Goal: Complete application form

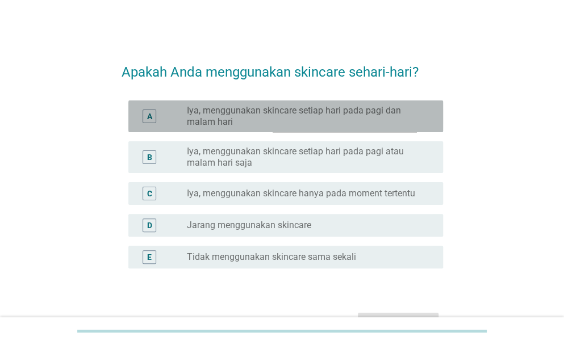
click at [307, 111] on label "Iya, menggunakan skincare setiap hari pada pagi dan malam hari" at bounding box center [306, 116] width 238 height 23
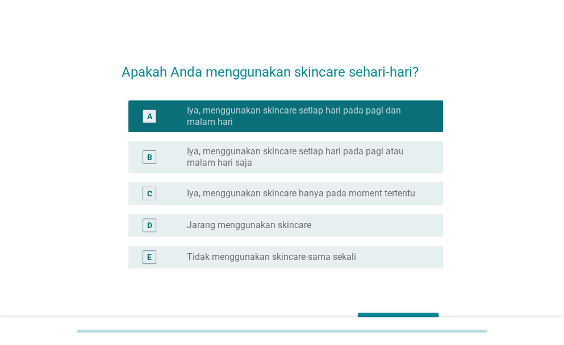
scroll to position [69, 0]
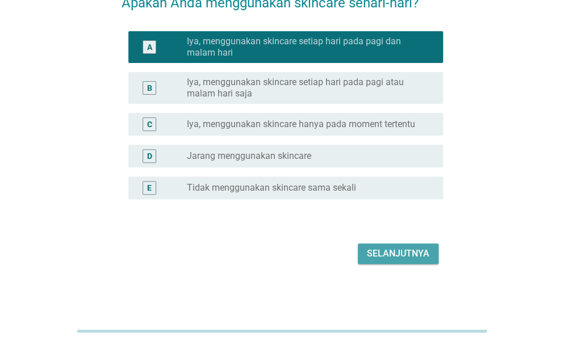
click at [392, 249] on div "Selanjutnya" at bounding box center [398, 254] width 62 height 14
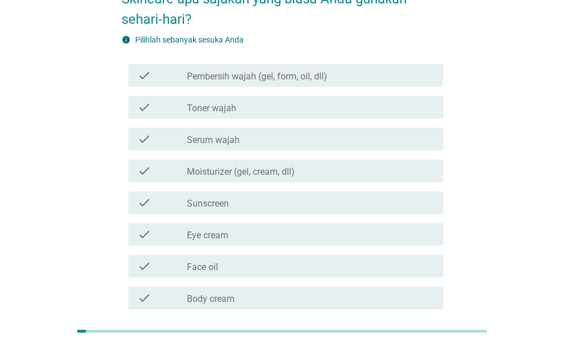
scroll to position [61, 0]
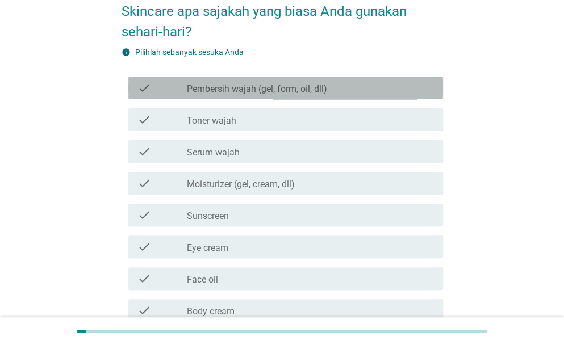
click at [302, 91] on label "Pembersih wajah (gel, form, oil, dll)" at bounding box center [257, 88] width 140 height 11
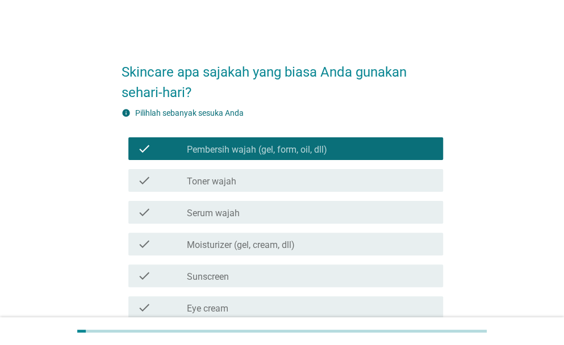
scroll to position [57, 0]
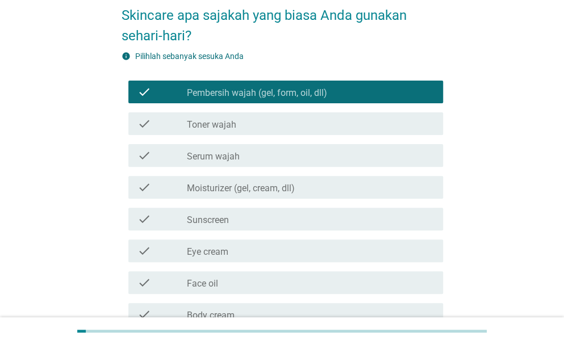
click at [274, 98] on label "Pembersih wajah (gel, form, oil, dll)" at bounding box center [257, 92] width 140 height 11
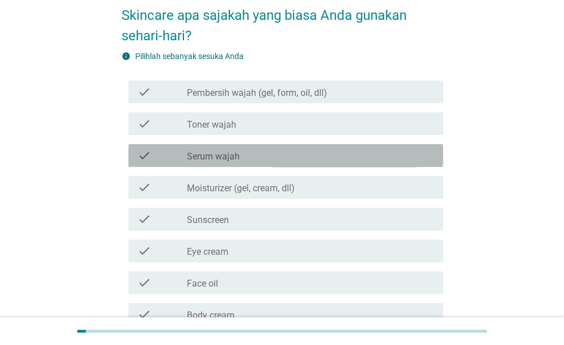
click at [244, 145] on div "check check_box_outline_blank Serum wajah" at bounding box center [285, 155] width 315 height 23
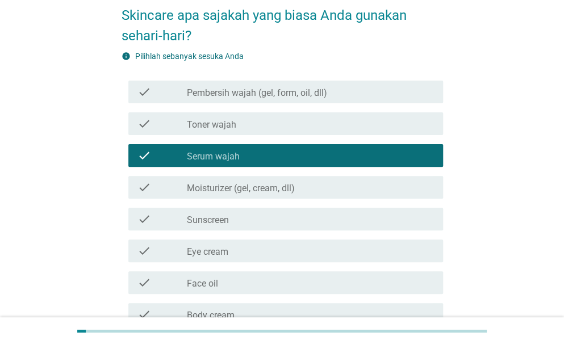
click at [244, 188] on label "Moisturizer (gel, cream, dll)" at bounding box center [241, 188] width 108 height 11
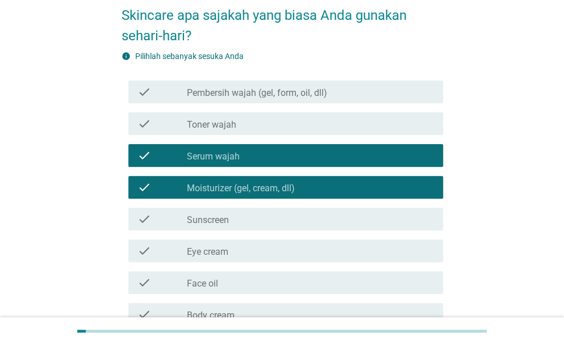
click at [244, 153] on div "check_box_outline_blank Serum wajah" at bounding box center [310, 156] width 247 height 14
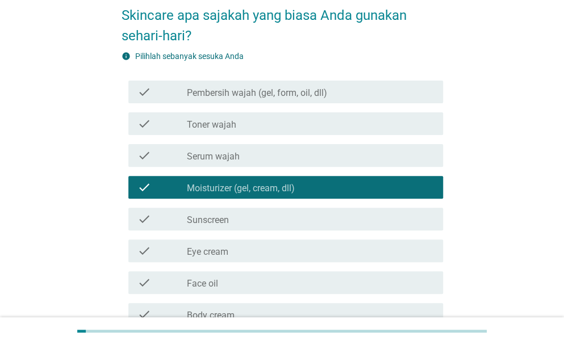
click at [244, 217] on div "check_box_outline_blank Sunscreen" at bounding box center [310, 219] width 247 height 14
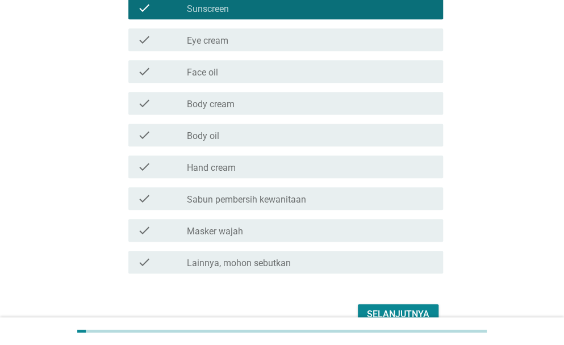
scroll to position [284, 0]
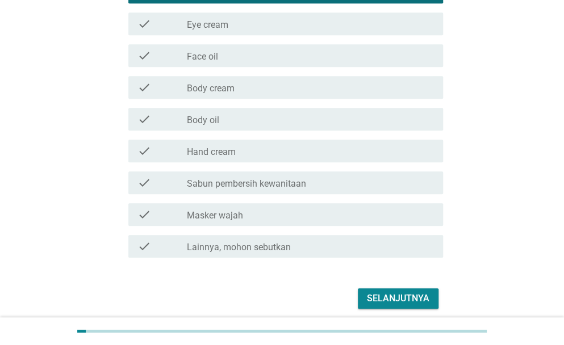
click at [251, 154] on div "check_box_outline_blank Hand cream" at bounding box center [310, 151] width 247 height 14
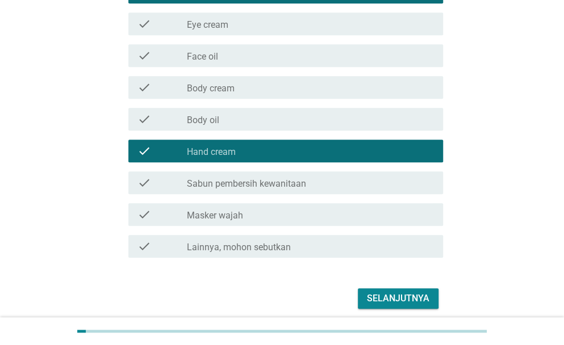
click at [254, 216] on div "check_box_outline_blank Masker wajah" at bounding box center [310, 215] width 247 height 14
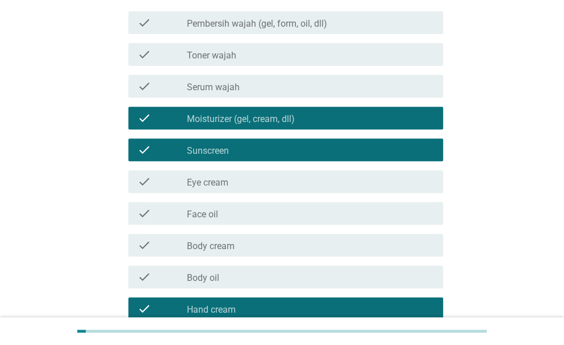
scroll to position [0, 0]
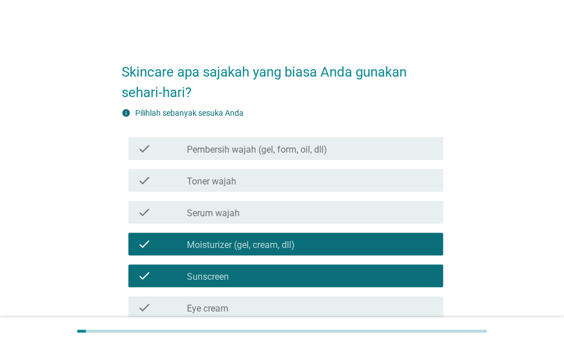
click at [276, 153] on label "Pembersih wajah (gel, form, oil, dll)" at bounding box center [257, 149] width 140 height 11
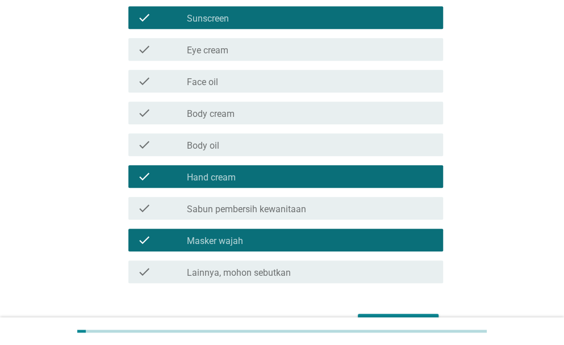
scroll to position [329, 0]
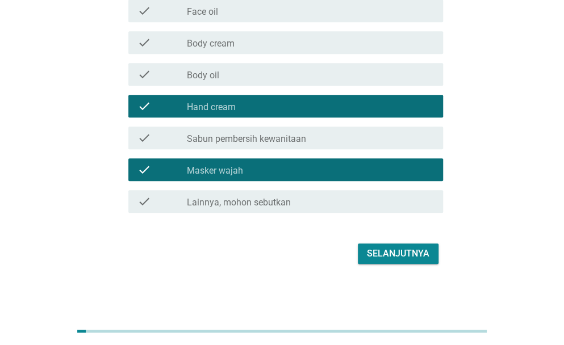
click at [375, 255] on div "Selanjutnya" at bounding box center [398, 254] width 62 height 14
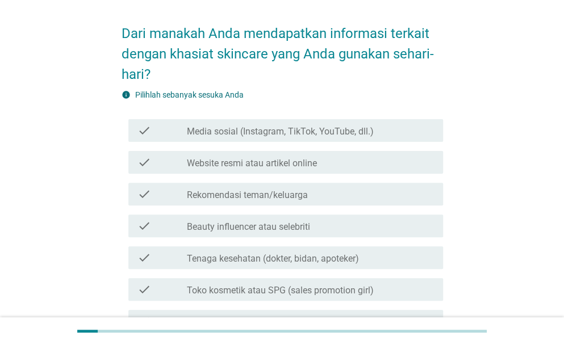
scroll to position [57, 0]
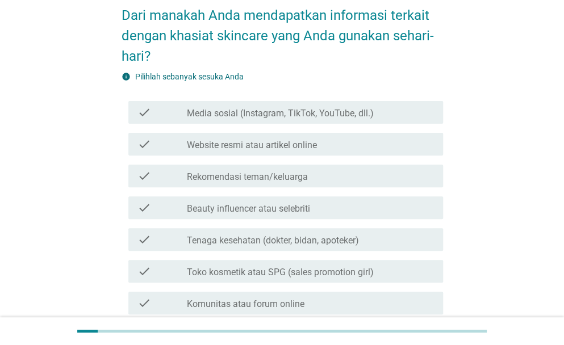
click at [288, 118] on label "Media sosial (Instagram, TikTok, YouTube, dll.)" at bounding box center [280, 113] width 187 height 11
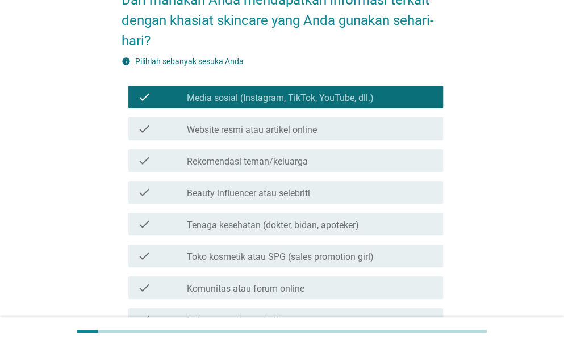
scroll to position [114, 0]
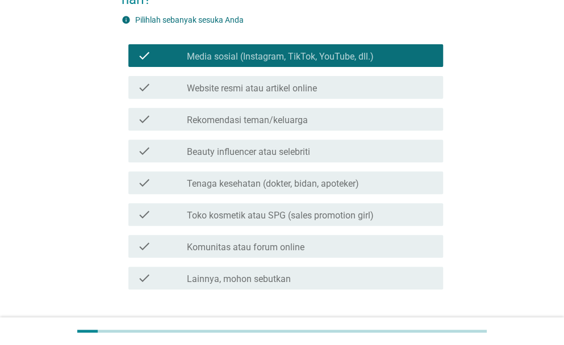
click at [281, 189] on label "Tenaga kesehatan (dokter, bidan, apoteker)" at bounding box center [273, 183] width 172 height 11
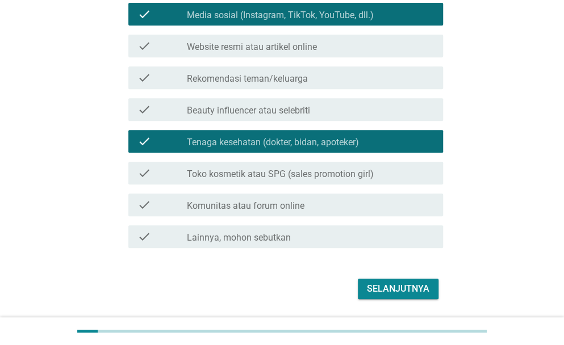
scroll to position [190, 0]
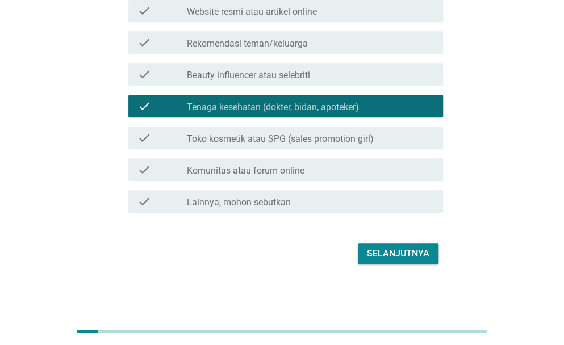
click at [384, 248] on div "Selanjutnya" at bounding box center [398, 254] width 62 height 14
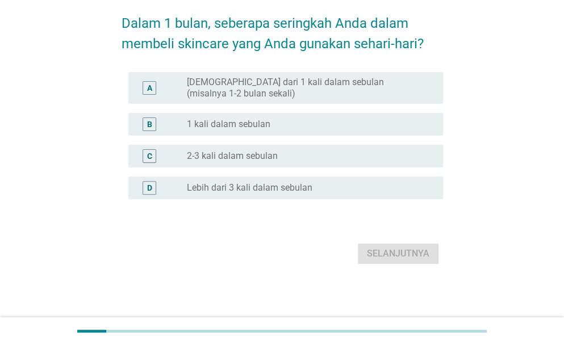
scroll to position [0, 0]
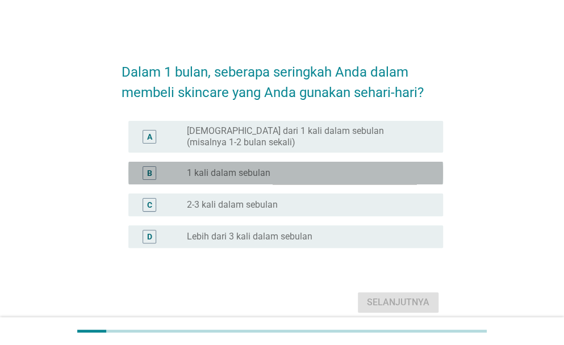
click at [316, 174] on div "radio_button_unchecked 1 kali dalam sebulan" at bounding box center [306, 173] width 238 height 11
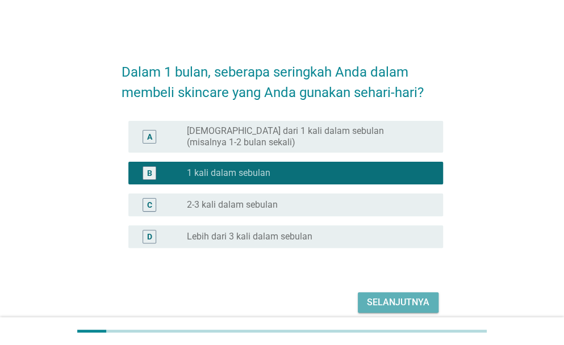
drag, startPoint x: 378, startPoint y: 296, endPoint x: 373, endPoint y: 295, distance: 5.8
click at [378, 296] on div "Selanjutnya" at bounding box center [398, 303] width 62 height 14
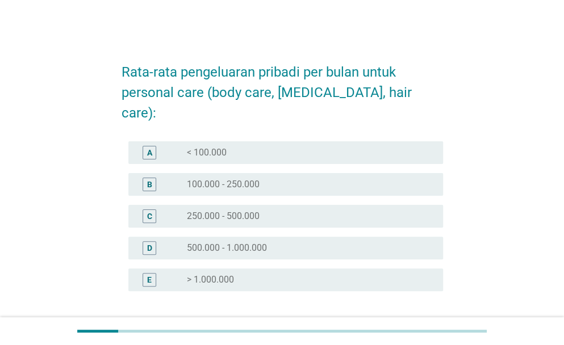
click at [267, 205] on div "C radio_button_unchecked 250.000 - 500.000" at bounding box center [285, 216] width 315 height 23
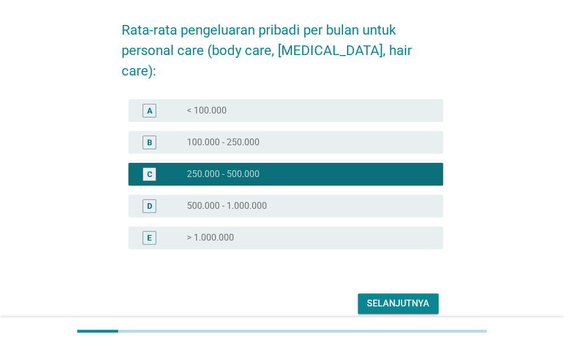
scroll to position [72, 0]
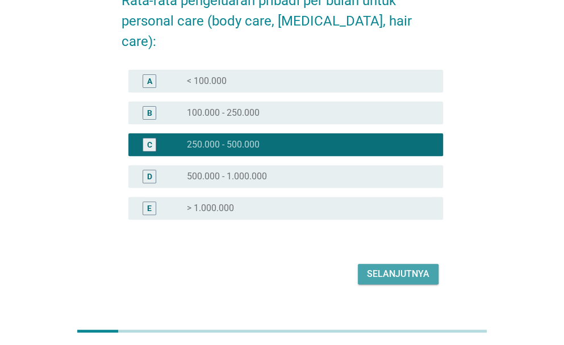
click at [409, 267] on div "Selanjutnya" at bounding box center [398, 274] width 62 height 14
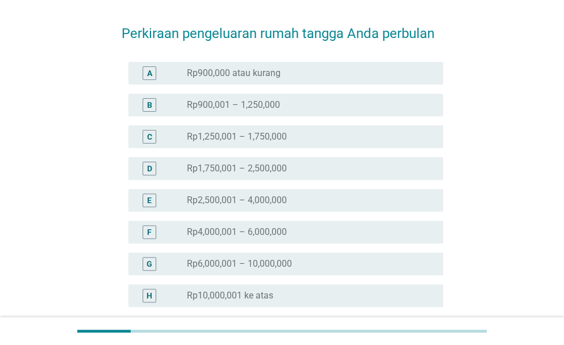
scroll to position [57, 0]
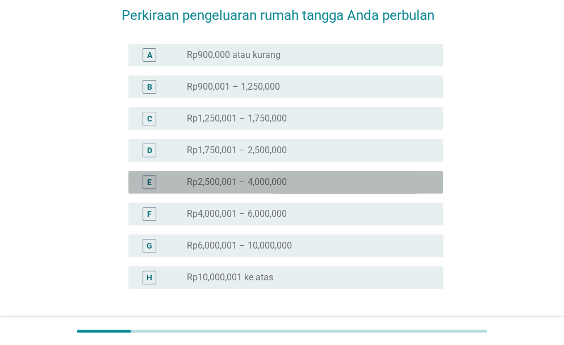
click at [340, 186] on div "radio_button_unchecked Rp2,500,001 – 4,000,000" at bounding box center [306, 182] width 238 height 11
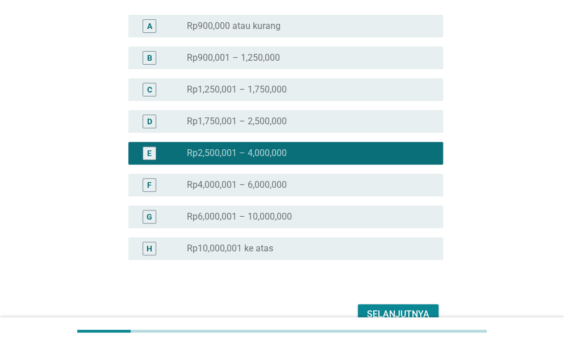
scroll to position [147, 0]
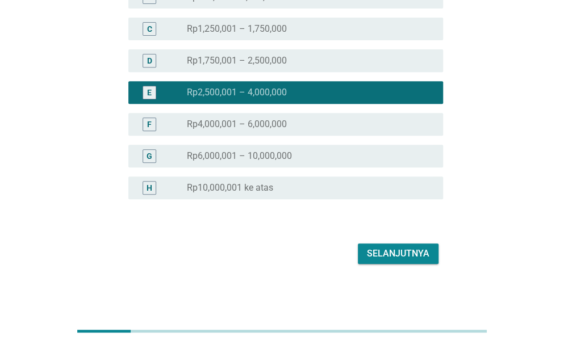
click at [414, 253] on div "Selanjutnya" at bounding box center [398, 254] width 62 height 14
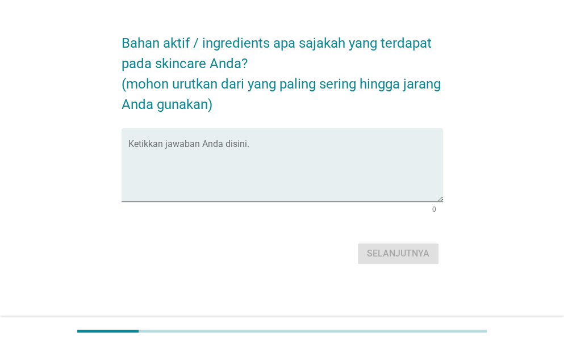
scroll to position [0, 0]
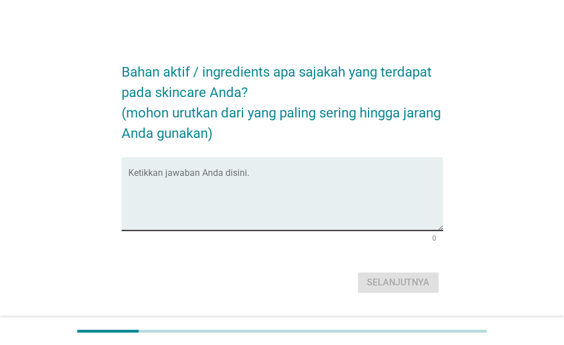
click at [332, 206] on textarea "Ketikkan jawaban Anda disini." at bounding box center [285, 201] width 315 height 60
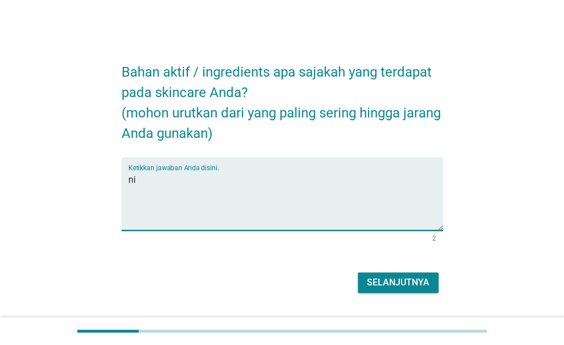
type textarea "n"
type textarea "hyacross, [MEDICAL_DATA], [MEDICAL_DATA]"
click at [369, 280] on div "Selanjutnya" at bounding box center [398, 283] width 62 height 14
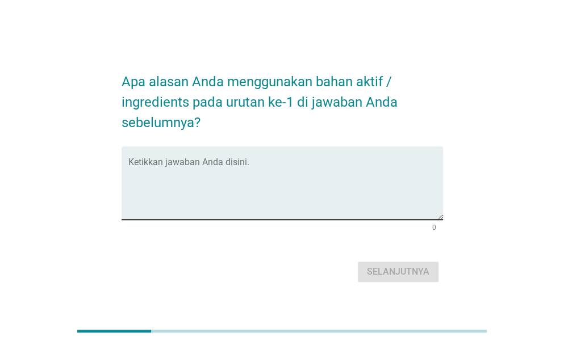
click at [318, 159] on div "Ketikkan jawaban Anda disini." at bounding box center [285, 183] width 315 height 73
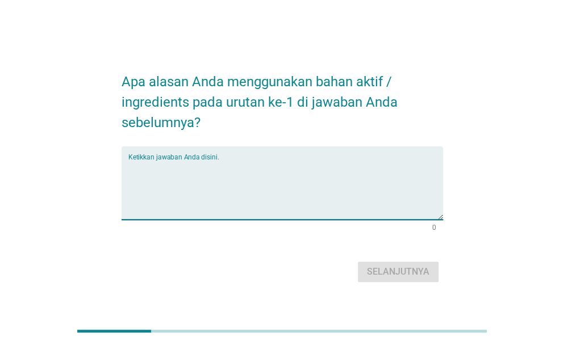
click at [318, 159] on div "Ketikkan jawaban Anda disini." at bounding box center [285, 183] width 315 height 73
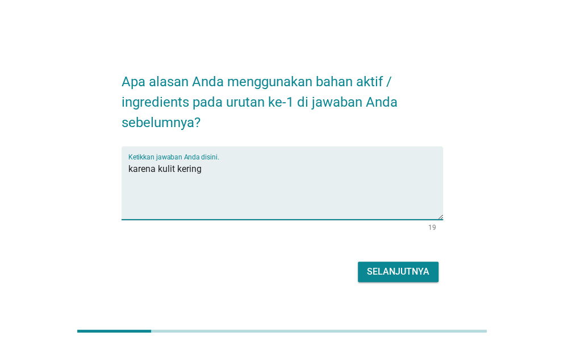
type textarea "karena kulit kering"
click at [436, 271] on button "Selanjutnya" at bounding box center [398, 272] width 81 height 20
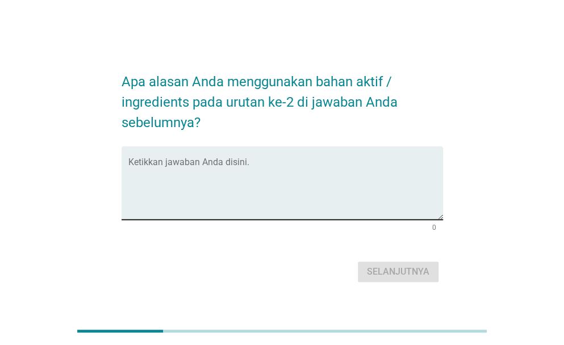
click at [318, 149] on div "Ketikkan jawaban Anda disini." at bounding box center [285, 183] width 315 height 73
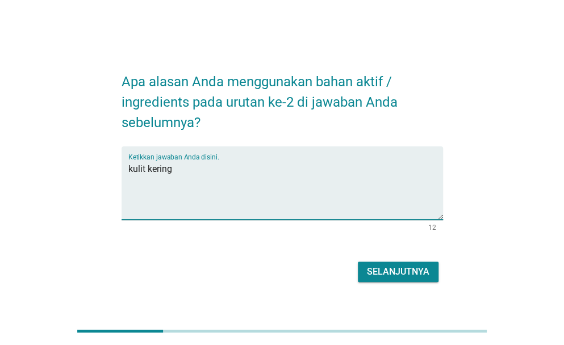
type textarea "kulit kering"
click at [371, 272] on div "Selanjutnya" at bounding box center [398, 272] width 62 height 14
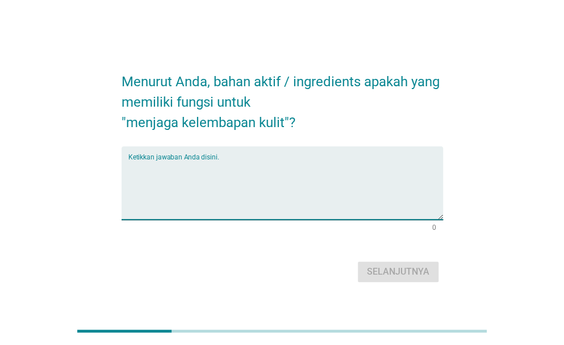
click at [286, 182] on textarea "Ketikkan jawaban Anda disini." at bounding box center [285, 190] width 315 height 60
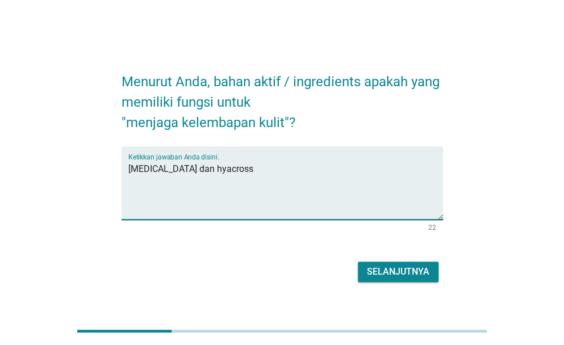
type textarea "[MEDICAL_DATA] dan hyacross"
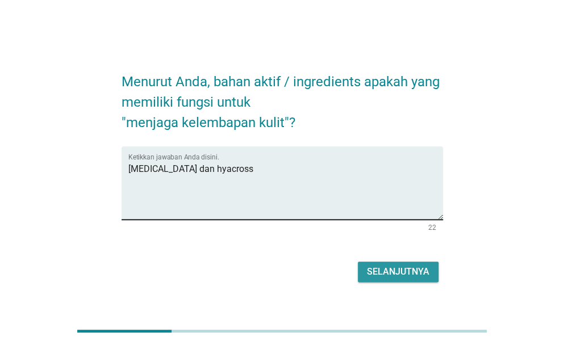
click at [358, 262] on button "Selanjutnya" at bounding box center [398, 272] width 81 height 20
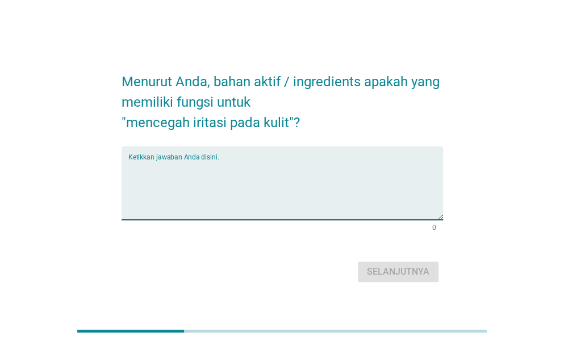
click at [301, 188] on textarea "Ketikkan jawaban Anda disini." at bounding box center [285, 190] width 315 height 60
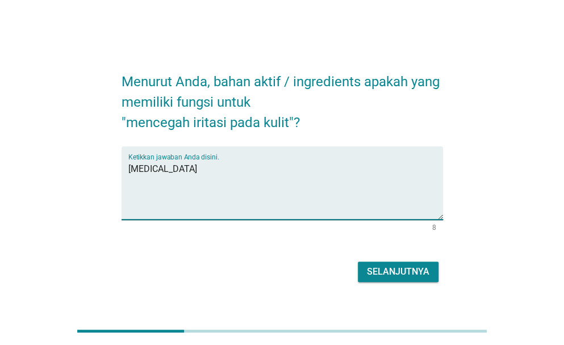
type textarea "[MEDICAL_DATA]"
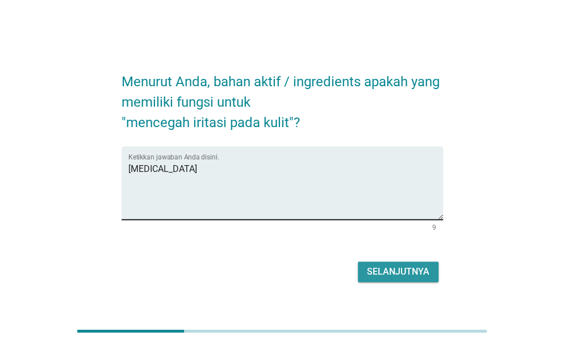
click at [358, 262] on button "Selanjutnya" at bounding box center [398, 272] width 81 height 20
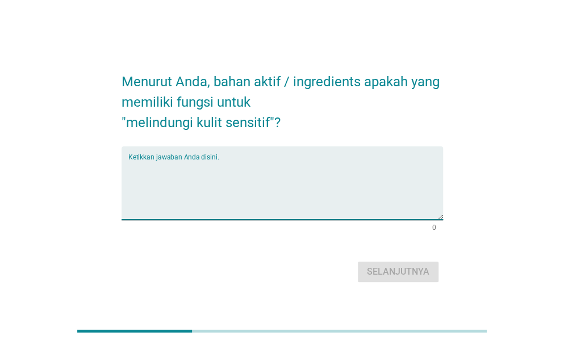
click at [301, 188] on textarea "Ketikkan jawaban Anda disini." at bounding box center [285, 190] width 315 height 60
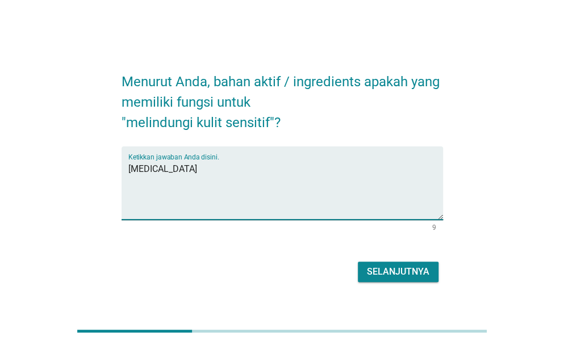
type textarea "[MEDICAL_DATA]"
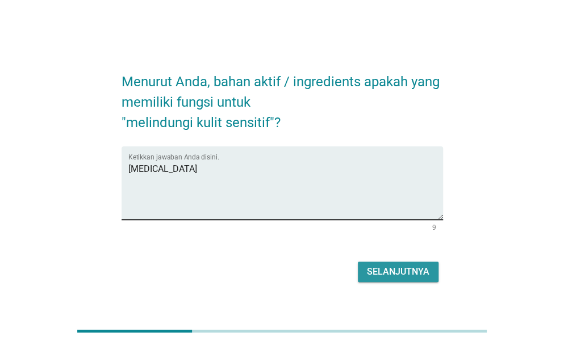
click at [358, 262] on button "Selanjutnya" at bounding box center [398, 272] width 81 height 20
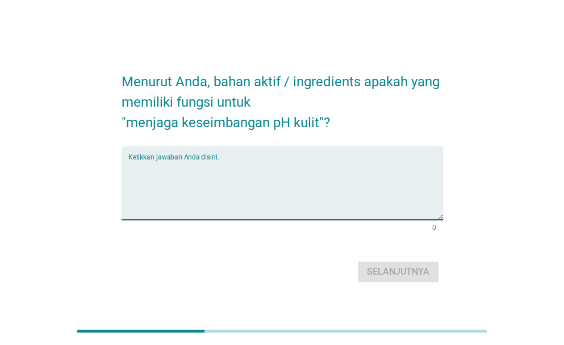
click at [301, 188] on textarea "Ketikkan jawaban Anda disini." at bounding box center [285, 190] width 315 height 60
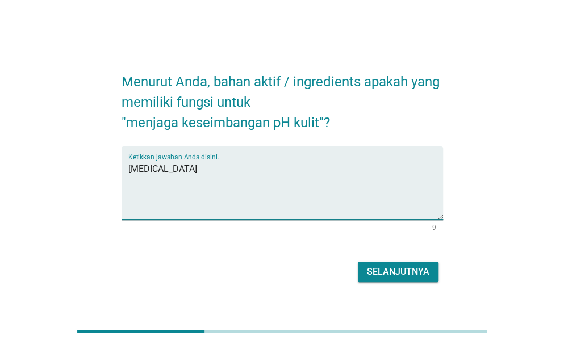
type textarea "[MEDICAL_DATA]"
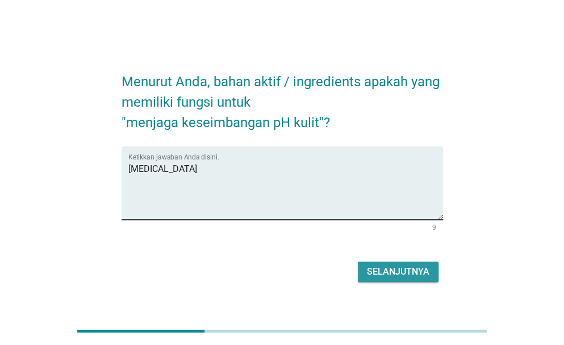
click at [358, 262] on button "Selanjutnya" at bounding box center [398, 272] width 81 height 20
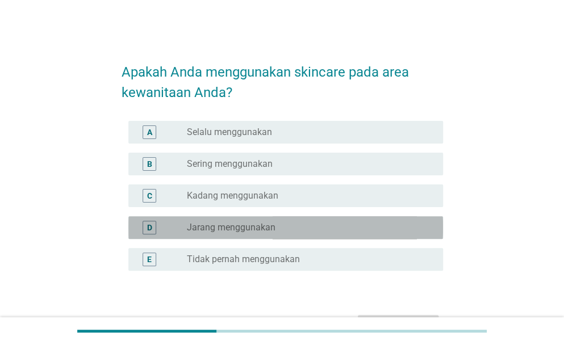
click at [277, 224] on div "radio_button_unchecked Jarang menggunakan" at bounding box center [306, 227] width 238 height 11
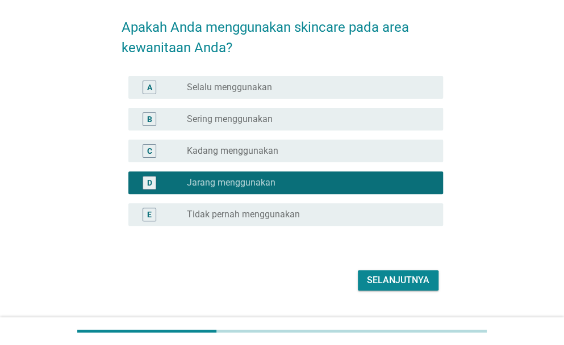
scroll to position [72, 0]
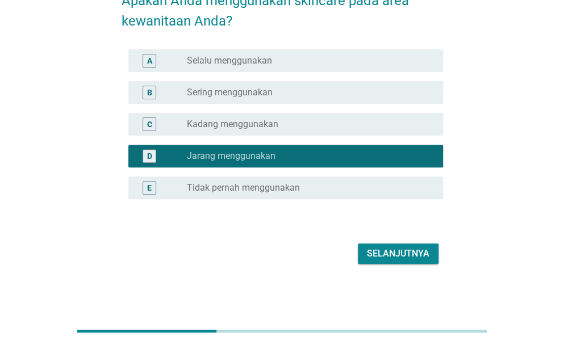
click at [418, 241] on div "Selanjutnya" at bounding box center [282, 253] width 321 height 27
click at [413, 257] on div "Selanjutnya" at bounding box center [398, 254] width 62 height 14
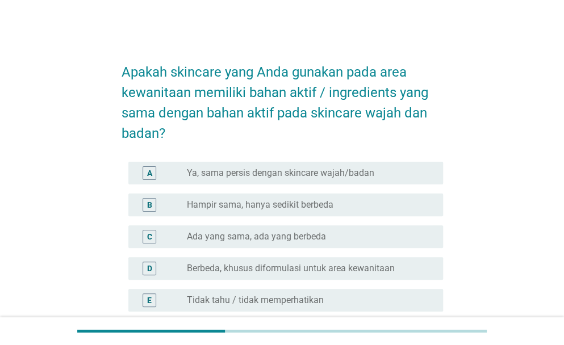
scroll to position [57, 0]
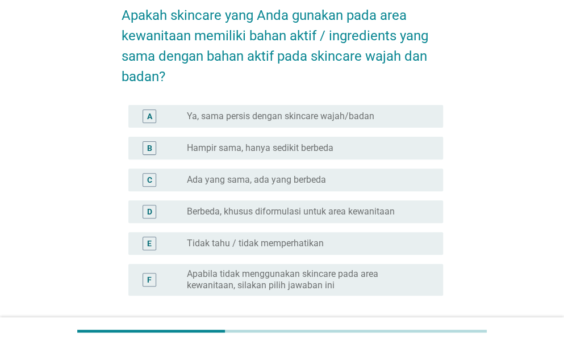
click at [329, 238] on div "radio_button_unchecked Tidak tahu / tidak memperhatikan" at bounding box center [306, 243] width 238 height 11
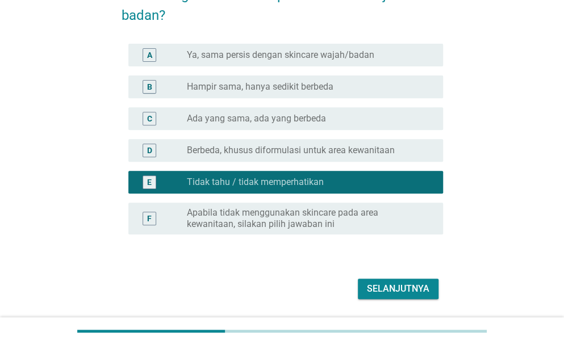
scroll to position [153, 0]
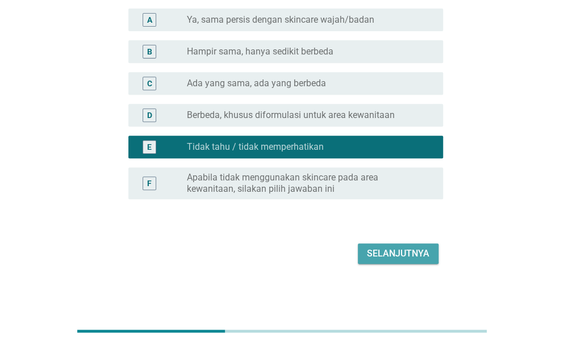
click at [390, 256] on div "Selanjutnya" at bounding box center [398, 254] width 62 height 14
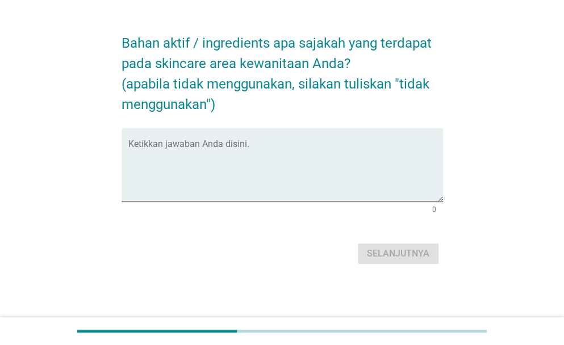
scroll to position [0, 0]
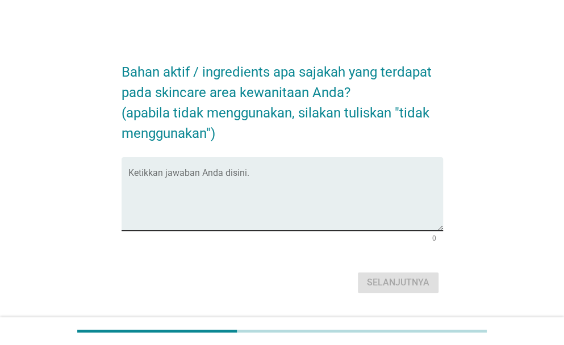
click at [266, 190] on textarea "Ketikkan jawaban Anda disini." at bounding box center [285, 201] width 315 height 60
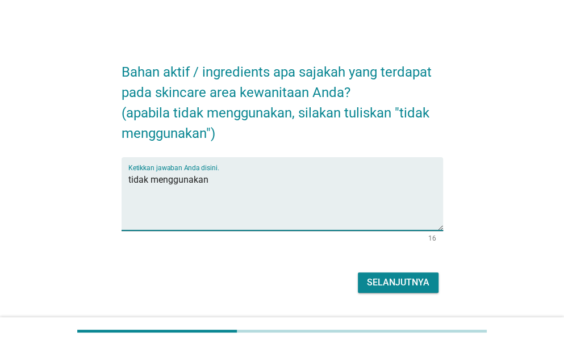
type textarea "tidak menggunakan"
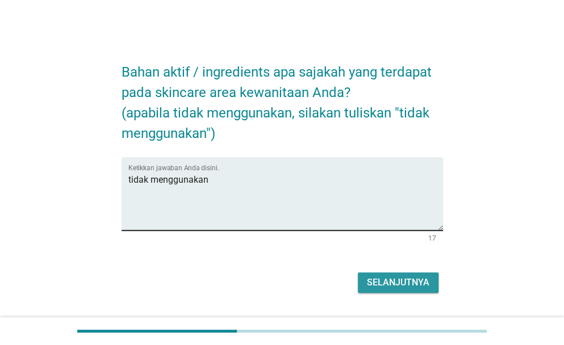
click at [358, 273] on button "Selanjutnya" at bounding box center [398, 283] width 81 height 20
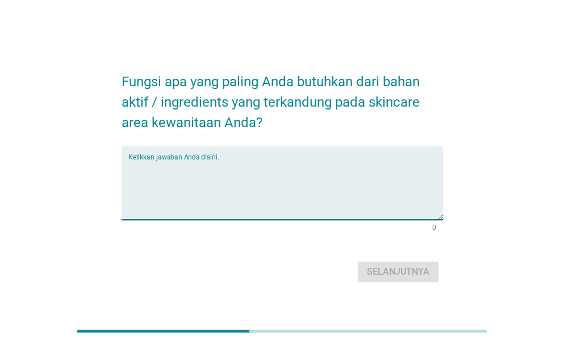
click at [266, 190] on textarea "Ketikkan jawaban Anda disini." at bounding box center [285, 190] width 315 height 60
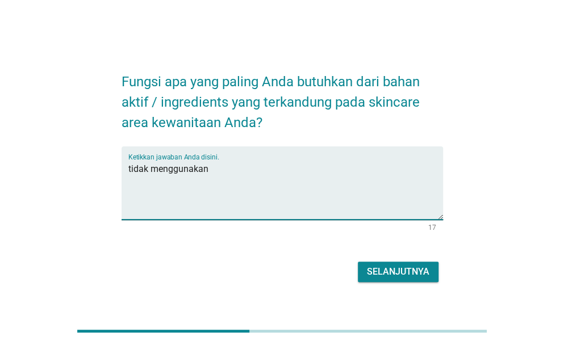
type textarea "tidak menggunakan"
click at [358, 262] on button "Selanjutnya" at bounding box center [398, 272] width 81 height 20
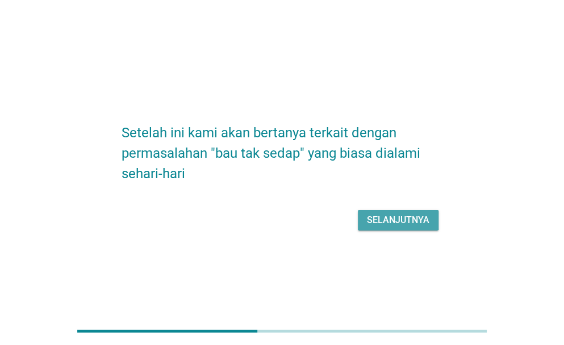
click at [421, 215] on div "Selanjutnya" at bounding box center [398, 221] width 62 height 14
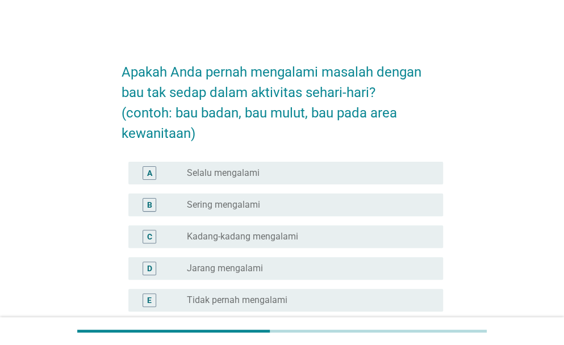
scroll to position [106, 0]
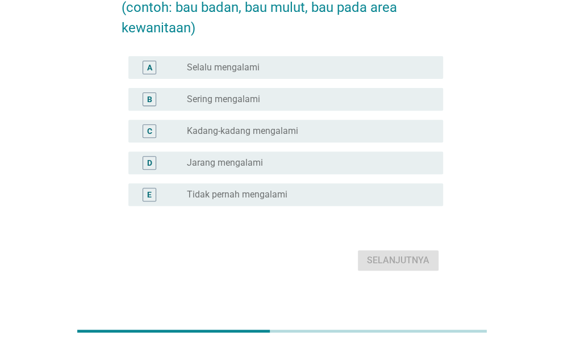
click at [332, 157] on div "radio_button_unchecked Jarang mengalami" at bounding box center [306, 162] width 238 height 11
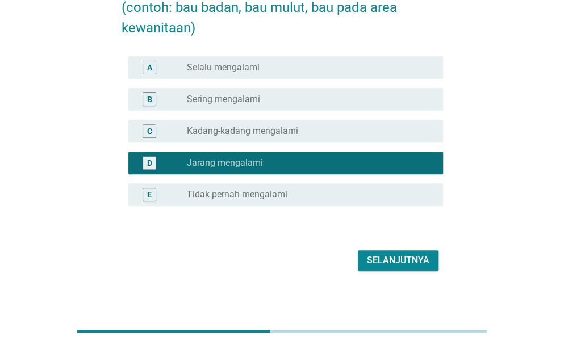
click at [410, 263] on div "Selanjutnya" at bounding box center [398, 261] width 62 height 14
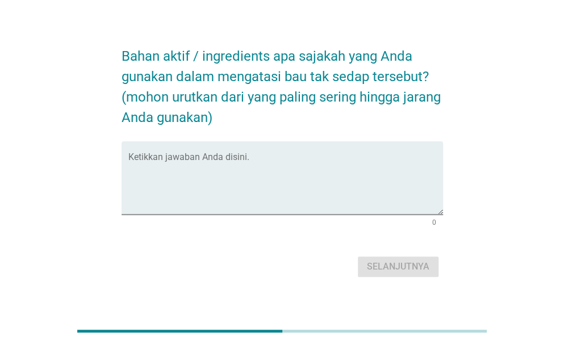
scroll to position [14, 0]
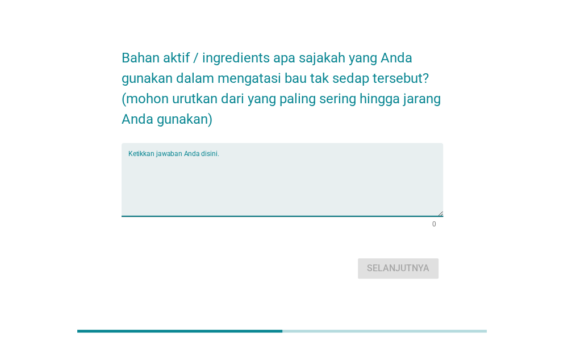
click at [384, 191] on textarea "Ketikkan jawaban Anda disini." at bounding box center [285, 187] width 315 height 60
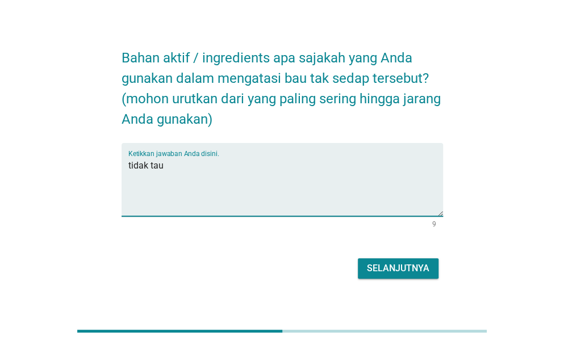
type textarea "tidak tau"
click at [421, 271] on div "Selanjutnya" at bounding box center [398, 269] width 62 height 14
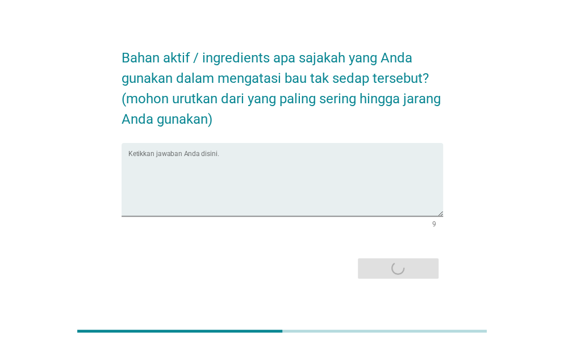
scroll to position [0, 0]
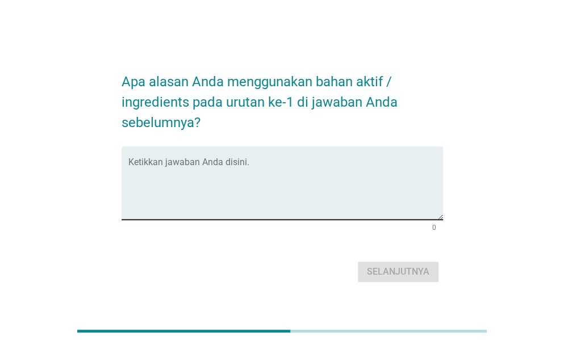
click at [333, 191] on textarea "Ketikkan jawaban Anda disini." at bounding box center [285, 190] width 315 height 60
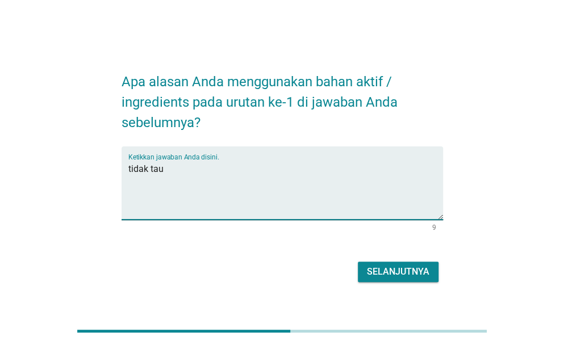
type textarea "tidak tau"
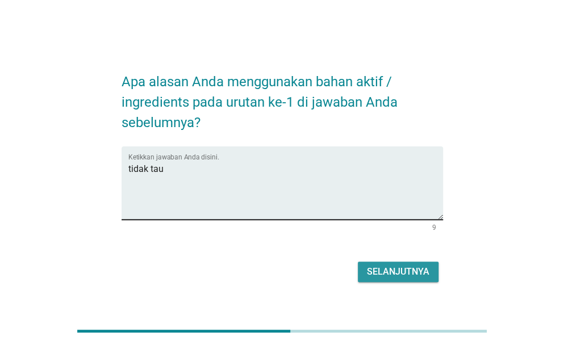
click at [358, 262] on button "Selanjutnya" at bounding box center [398, 272] width 81 height 20
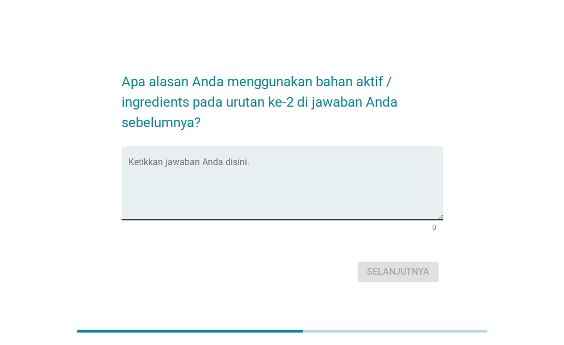
scroll to position [28, 0]
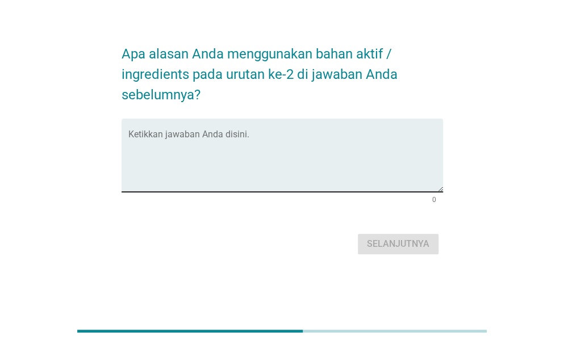
click at [333, 191] on div "Ketikkan jawaban Anda disini." at bounding box center [282, 155] width 321 height 73
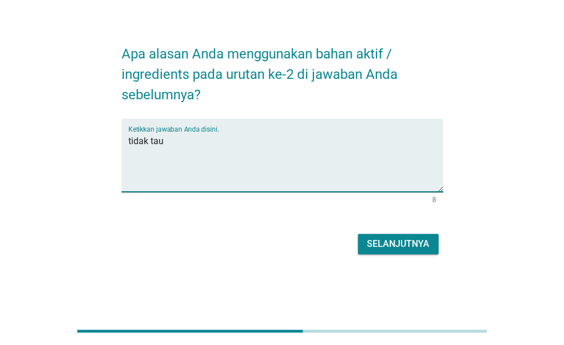
type textarea "tidak tau"
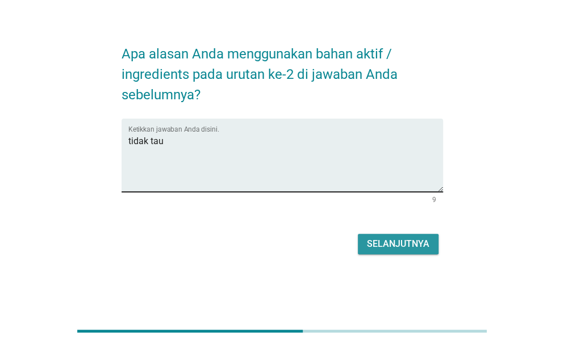
click at [358, 234] on button "Selanjutnya" at bounding box center [398, 244] width 81 height 20
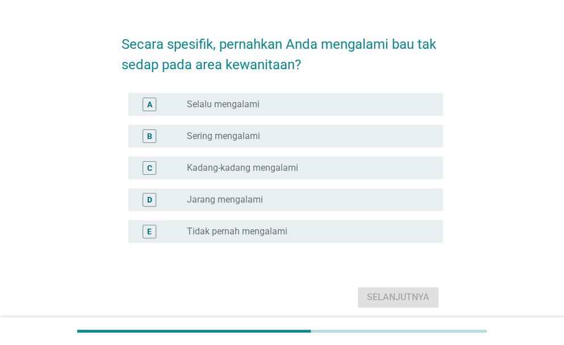
scroll to position [0, 0]
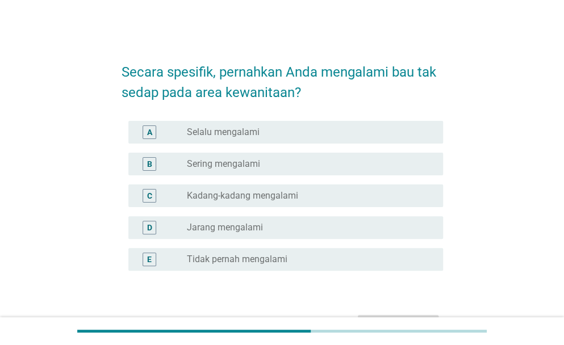
click at [319, 212] on div "D radio_button_unchecked Jarang mengalami" at bounding box center [282, 228] width 321 height 32
click at [375, 230] on div "radio_button_unchecked Jarang mengalami" at bounding box center [306, 227] width 238 height 11
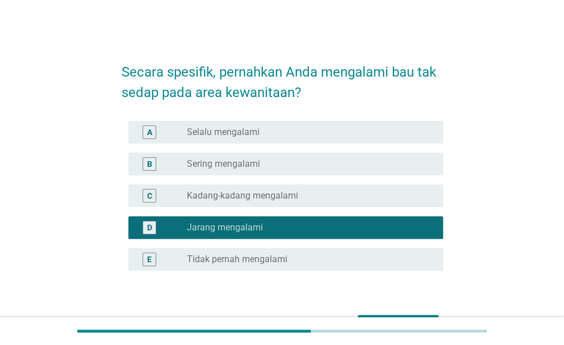
scroll to position [72, 0]
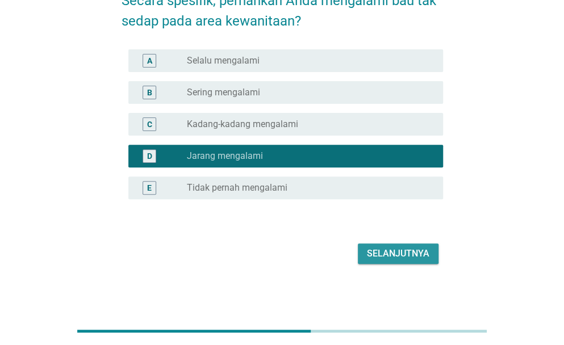
click at [414, 260] on div "Selanjutnya" at bounding box center [398, 254] width 62 height 14
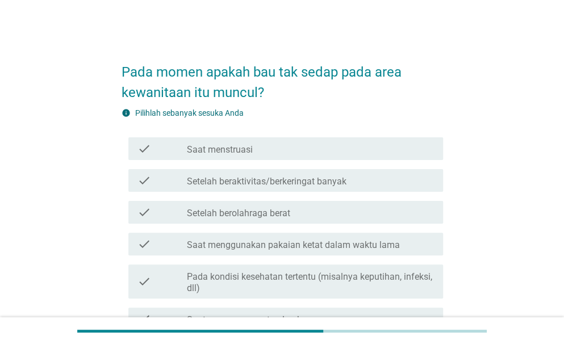
scroll to position [45, 0]
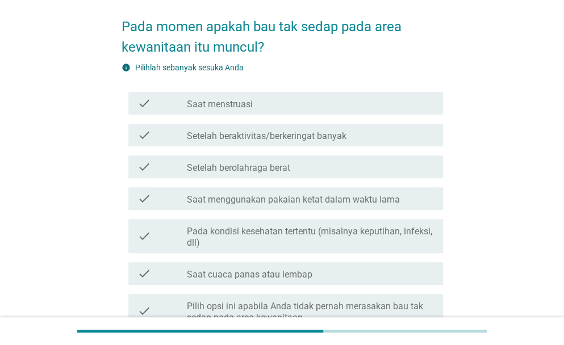
click at [269, 97] on div "check_box_outline_blank Saat menstruasi" at bounding box center [310, 104] width 247 height 14
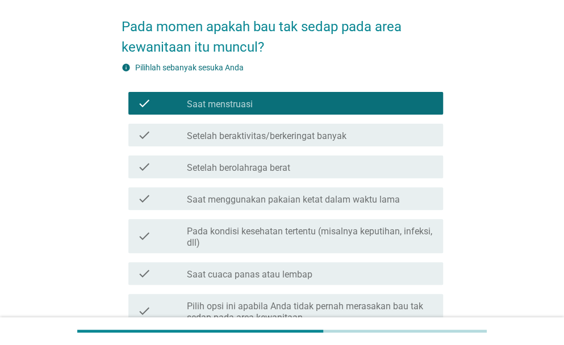
scroll to position [193, 0]
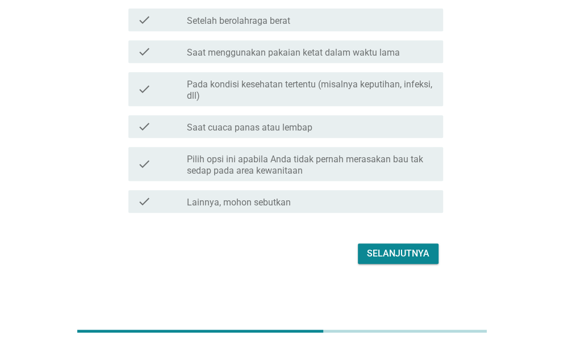
click at [410, 244] on button "Selanjutnya" at bounding box center [398, 254] width 81 height 20
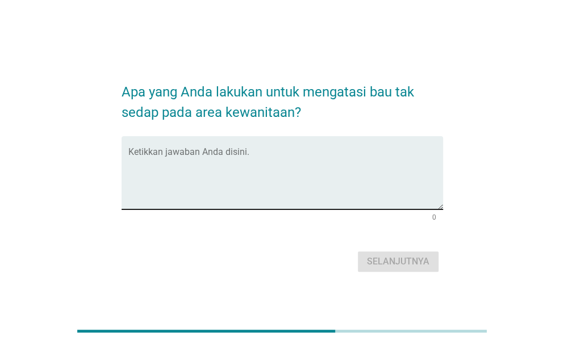
click at [256, 177] on textarea "Ketikkan jawaban Anda disini." at bounding box center [285, 180] width 315 height 60
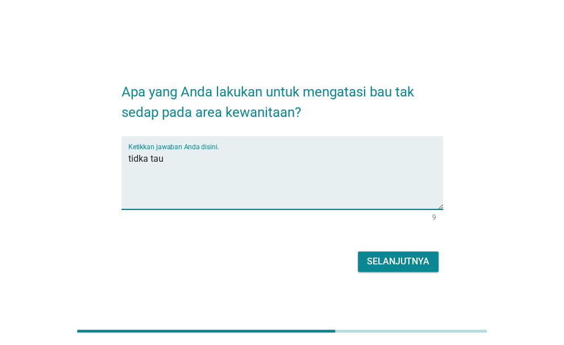
type textarea "tidka tau"
click at [358, 252] on button "Selanjutnya" at bounding box center [398, 262] width 81 height 20
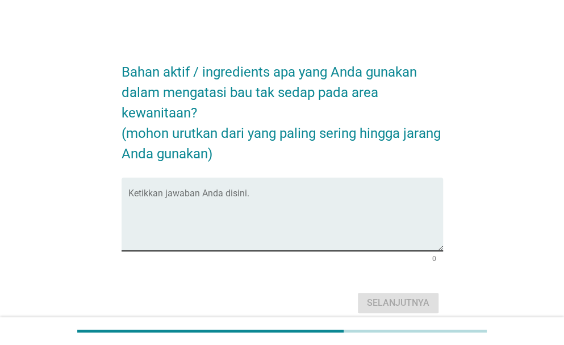
scroll to position [49, 0]
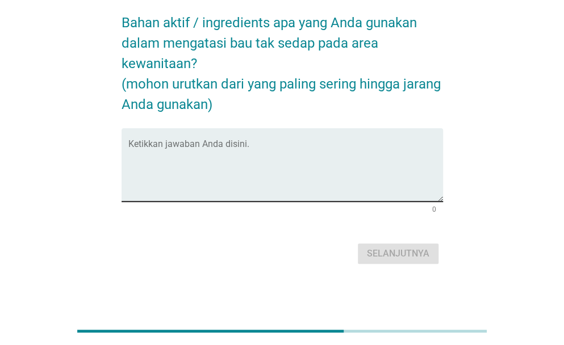
click at [256, 177] on textarea "Ketikkan jawaban Anda disini." at bounding box center [285, 172] width 315 height 60
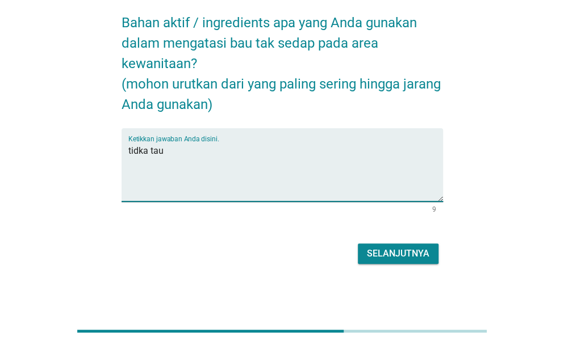
type textarea "tidka tau"
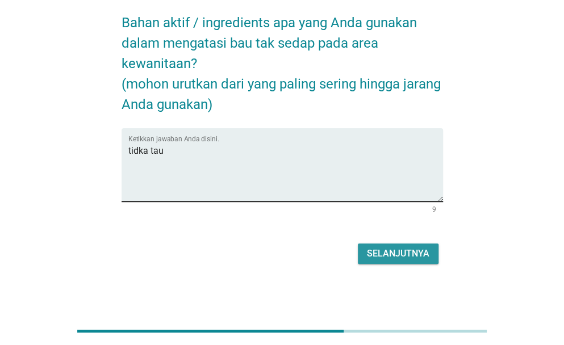
click at [358, 244] on button "Selanjutnya" at bounding box center [398, 254] width 81 height 20
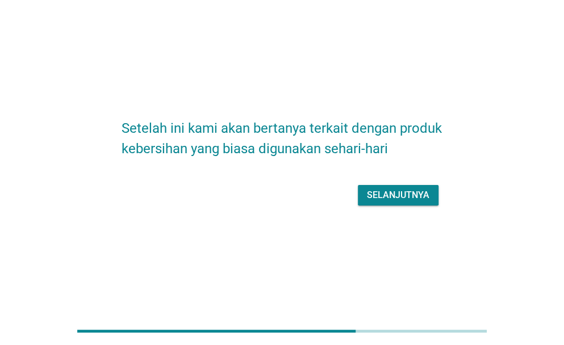
scroll to position [16, 0]
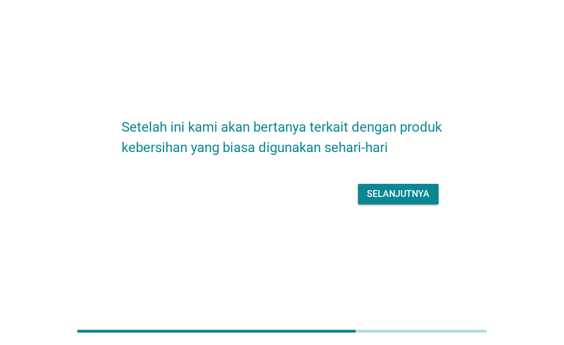
click at [411, 196] on div "Selanjutnya" at bounding box center [398, 194] width 62 height 14
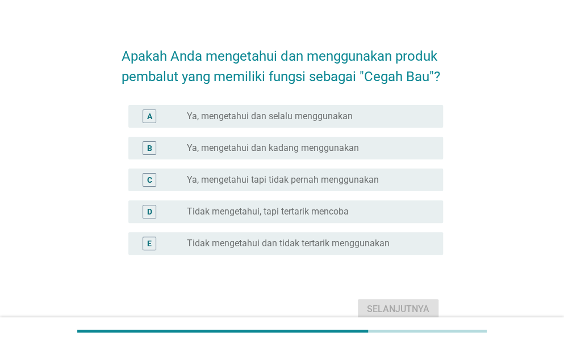
scroll to position [0, 0]
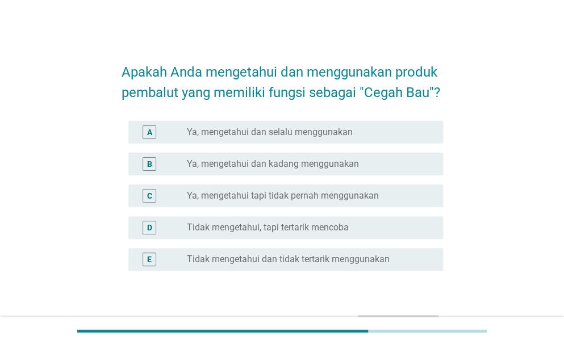
click at [332, 137] on label "Ya, mengetahui dan selalu menggunakan" at bounding box center [270, 132] width 166 height 11
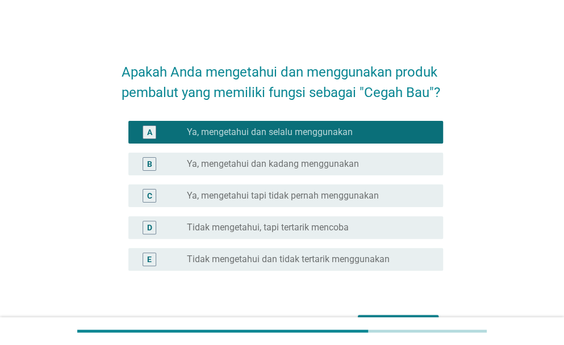
scroll to position [72, 0]
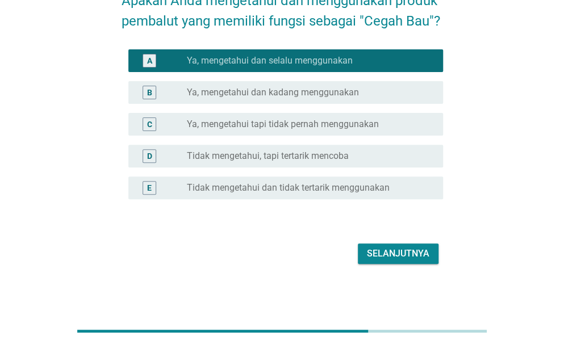
click at [349, 161] on div "radio_button_unchecked Tidak mengetahui, tapi tertarik mencoba" at bounding box center [306, 155] width 238 height 11
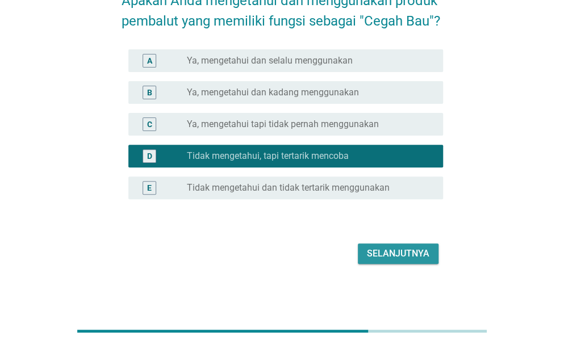
click at [399, 246] on button "Selanjutnya" at bounding box center [398, 254] width 81 height 20
click at [399, 247] on div "Selanjutnya" at bounding box center [282, 253] width 321 height 27
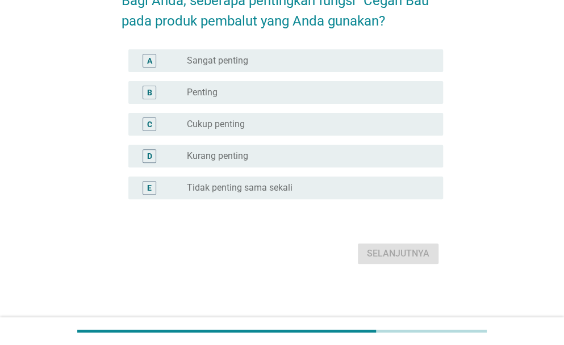
scroll to position [0, 0]
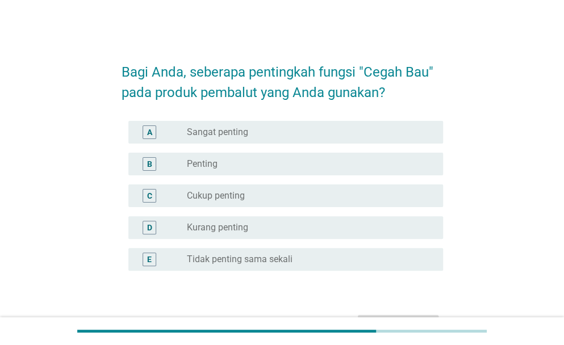
click at [360, 195] on div "radio_button_unchecked Cukup penting" at bounding box center [306, 195] width 238 height 11
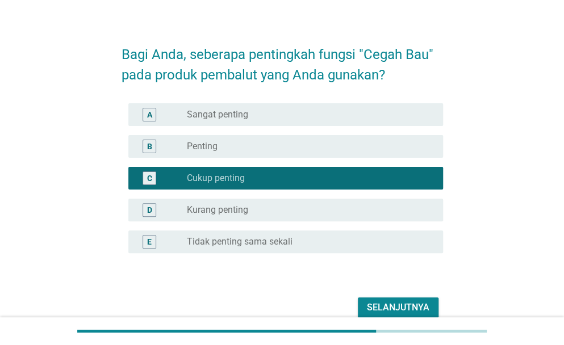
scroll to position [72, 0]
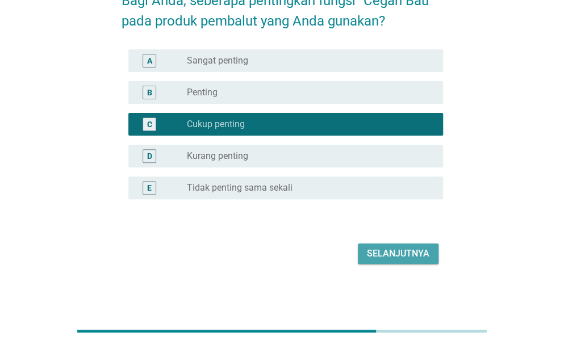
click at [407, 262] on button "Selanjutnya" at bounding box center [398, 254] width 81 height 20
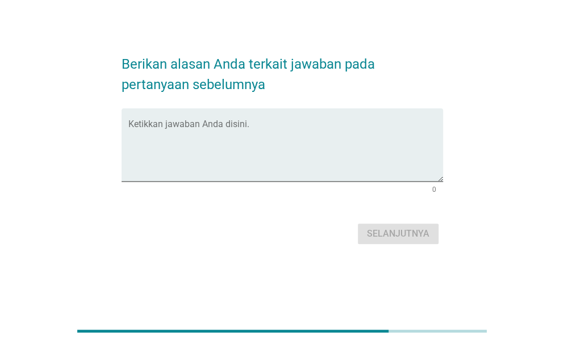
scroll to position [0, 0]
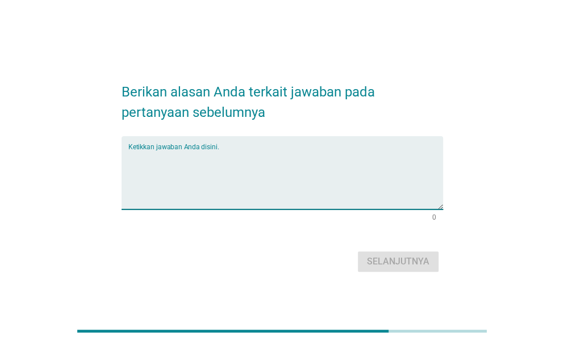
click at [341, 177] on textarea "Ketikkan jawaban Anda disini." at bounding box center [285, 180] width 315 height 60
type textarea "r"
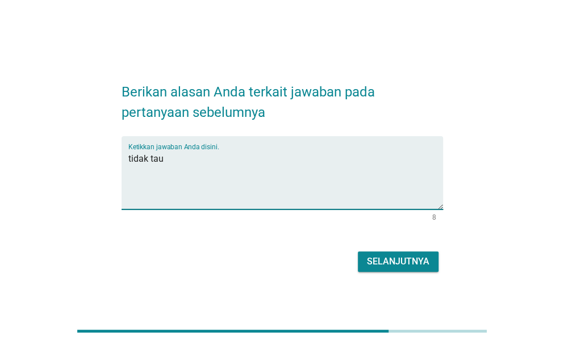
type textarea "tidak tau"
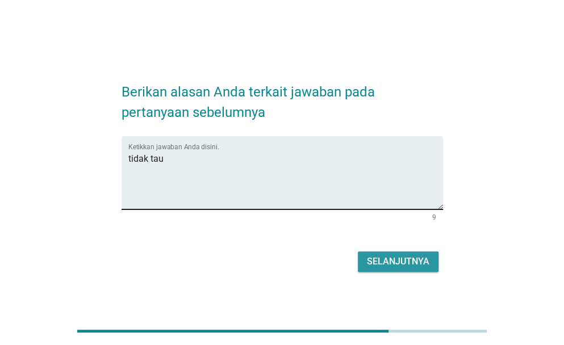
click at [358, 252] on button "Selanjutnya" at bounding box center [398, 262] width 81 height 20
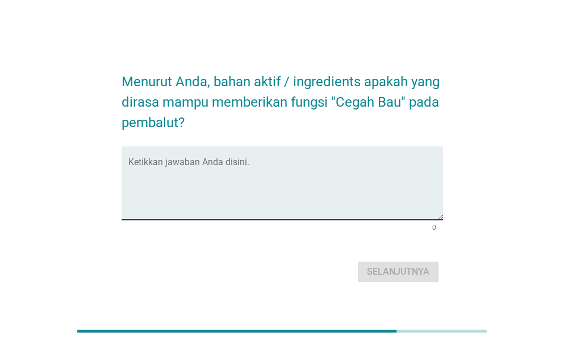
scroll to position [28, 0]
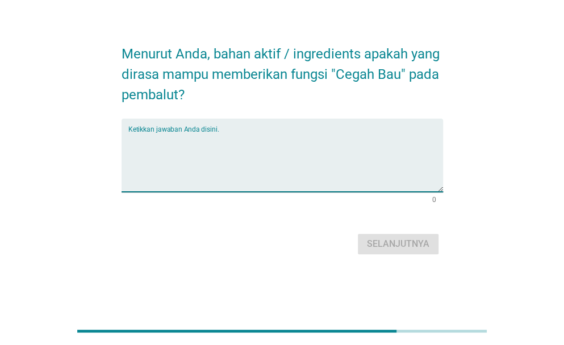
click at [341, 177] on textarea "Ketikkan jawaban Anda disini." at bounding box center [285, 162] width 315 height 60
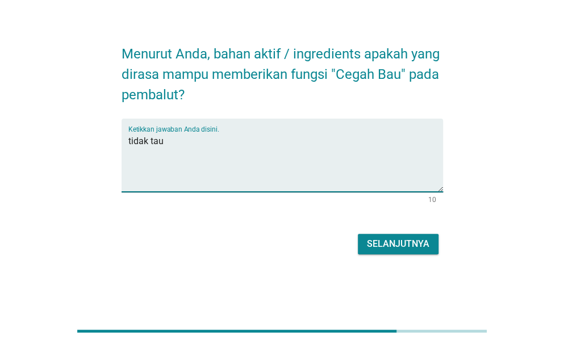
click at [341, 177] on textarea "tidak tau" at bounding box center [285, 162] width 315 height 60
type textarea "daun sirih"
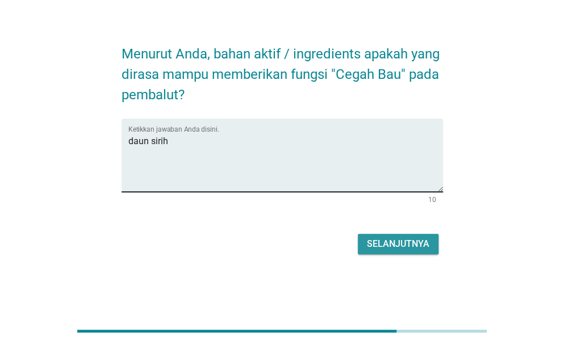
click at [358, 234] on button "Selanjutnya" at bounding box center [398, 244] width 81 height 20
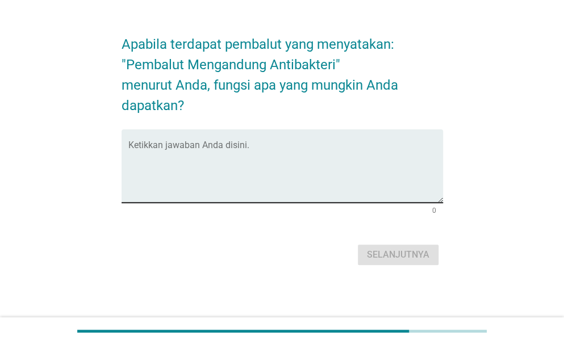
scroll to position [0, 0]
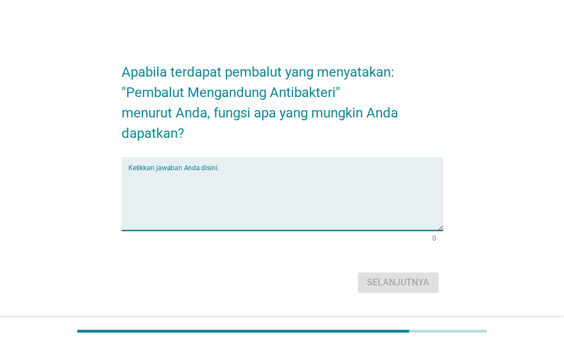
click at [341, 177] on textarea "Ketikkan jawaban Anda disini." at bounding box center [285, 201] width 315 height 60
click at [323, 179] on textarea "Ketikkan jawaban Anda disini." at bounding box center [285, 201] width 315 height 60
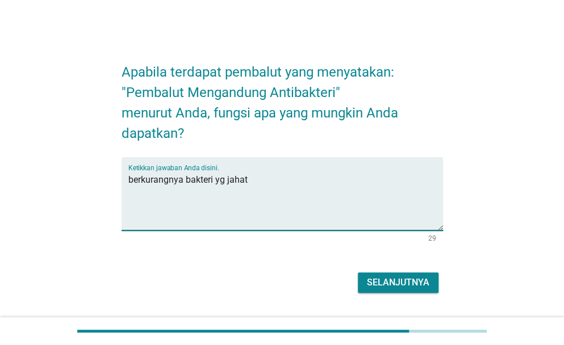
type textarea "berkurangnya bakteri yg jahat"
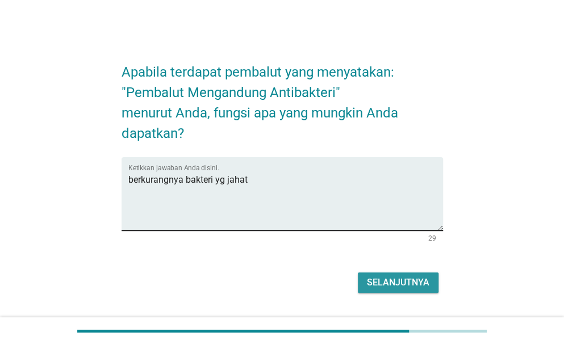
click at [358, 273] on button "Selanjutnya" at bounding box center [398, 283] width 81 height 20
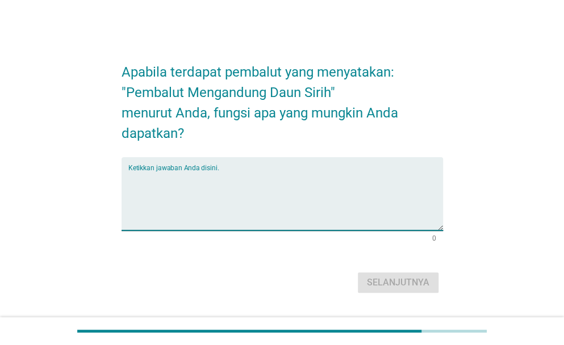
click at [323, 179] on textarea "Ketikkan jawaban Anda disini." at bounding box center [285, 201] width 315 height 60
drag, startPoint x: 323, startPoint y: 179, endPoint x: 216, endPoint y: 180, distance: 106.2
click at [216, 180] on textarea "Ketikkan jawaban Anda disini." at bounding box center [285, 201] width 315 height 60
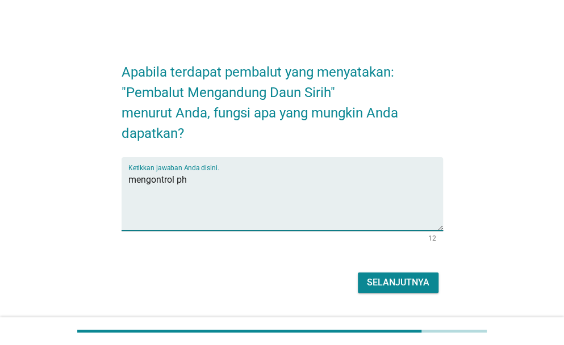
type textarea "mengontrol ph"
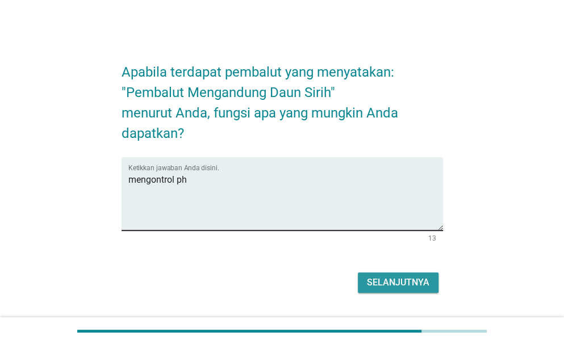
click at [358, 273] on button "Selanjutnya" at bounding box center [398, 283] width 81 height 20
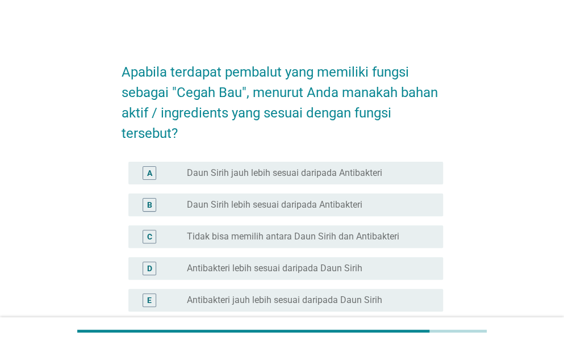
scroll to position [112, 0]
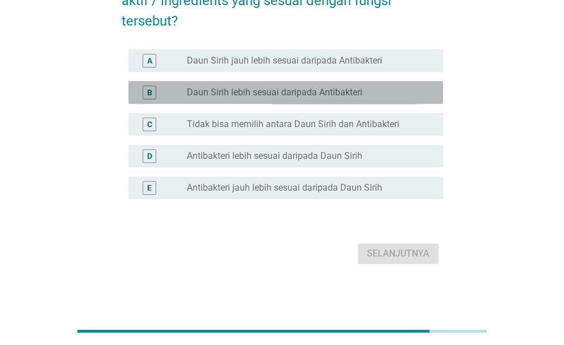
click at [262, 103] on div "B radio_button_unchecked Daun Sirih lebih sesuai daripada Antibakteri" at bounding box center [285, 92] width 315 height 23
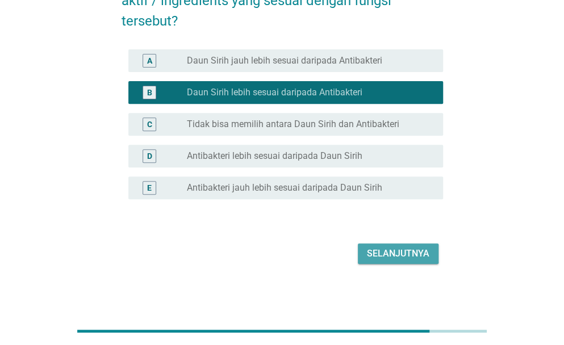
click at [400, 249] on div "Selanjutnya" at bounding box center [398, 254] width 62 height 14
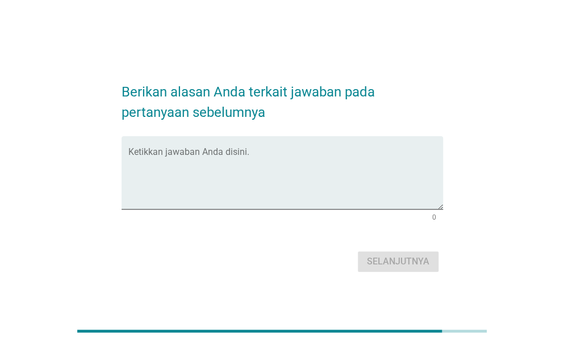
scroll to position [28, 0]
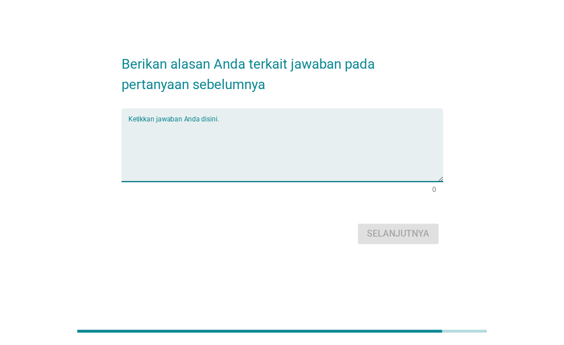
click at [303, 165] on textarea "Ketikkan jawaban Anda disini." at bounding box center [285, 152] width 315 height 60
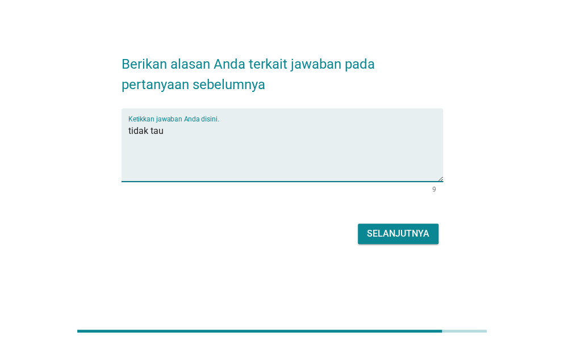
type textarea "tidak tau"
click at [358, 224] on button "Selanjutnya" at bounding box center [398, 234] width 81 height 20
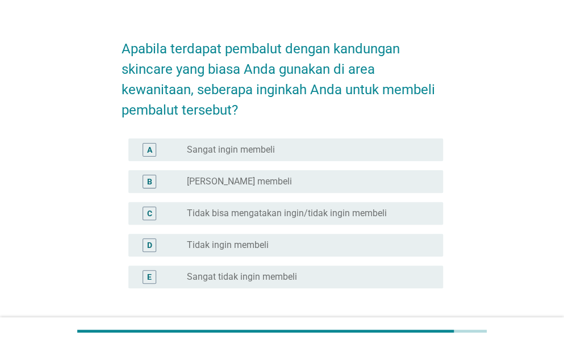
scroll to position [24, 0]
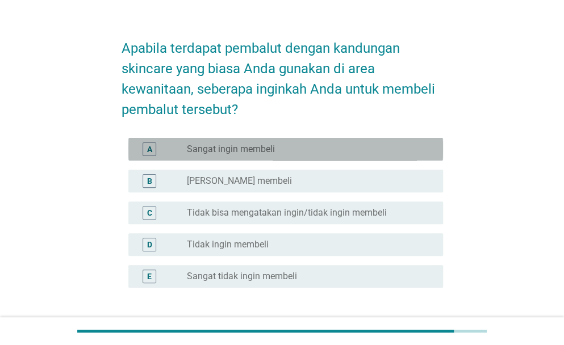
click at [313, 148] on div "radio_button_unchecked Sangat ingin membeli" at bounding box center [306, 149] width 238 height 11
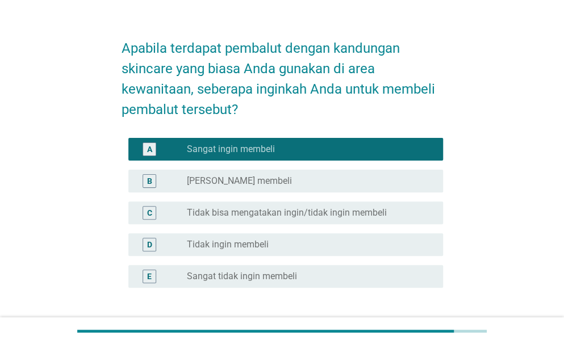
scroll to position [112, 0]
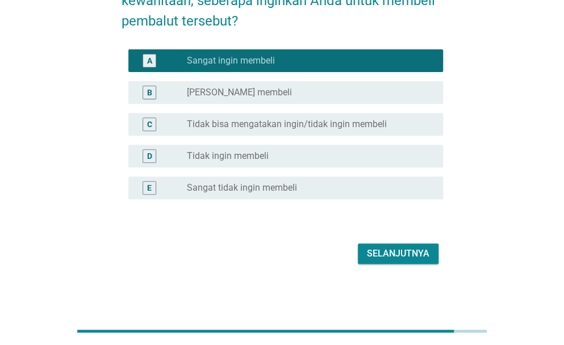
click at [395, 245] on button "Selanjutnya" at bounding box center [398, 254] width 81 height 20
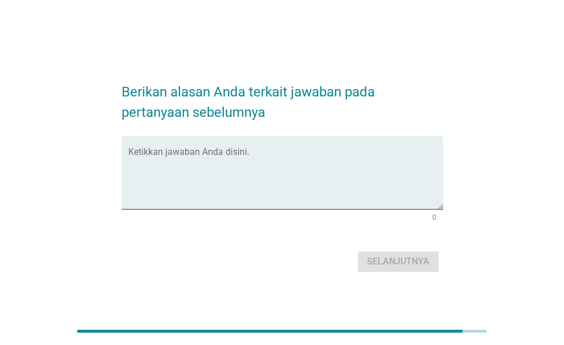
scroll to position [28, 0]
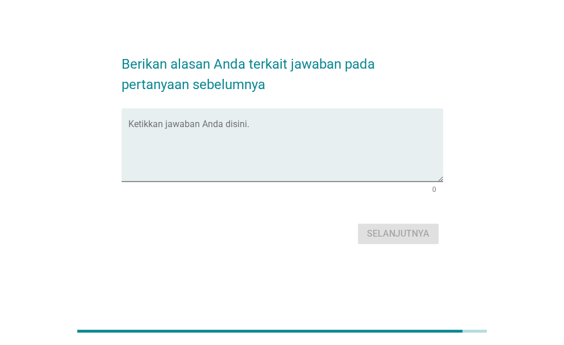
click at [303, 182] on div "Ketikkan jawaban Anda disini. 0" at bounding box center [282, 152] width 321 height 89
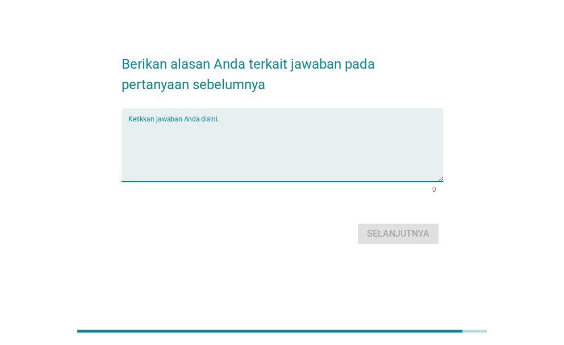
click at [309, 152] on textarea "Ketikkan jawaban Anda disini." at bounding box center [285, 152] width 315 height 60
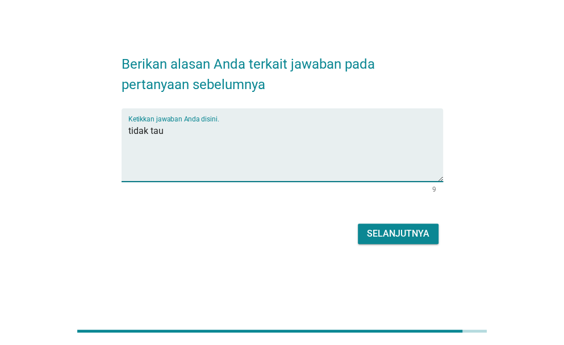
type textarea "tidak tau"
click at [358, 224] on button "Selanjutnya" at bounding box center [398, 234] width 81 height 20
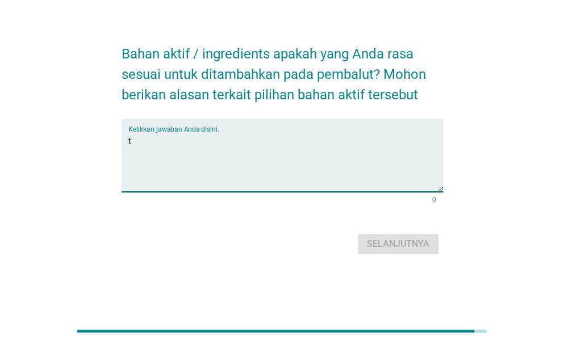
click at [309, 152] on textarea "t" at bounding box center [285, 162] width 315 height 60
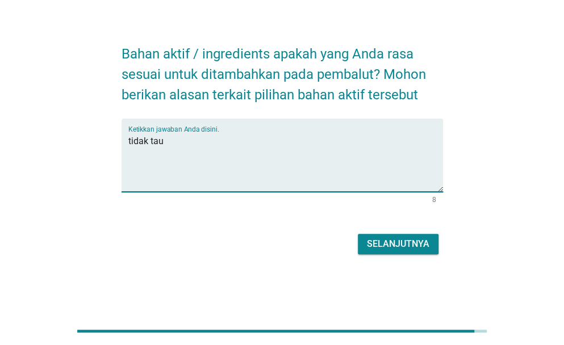
type textarea "tidak tau"
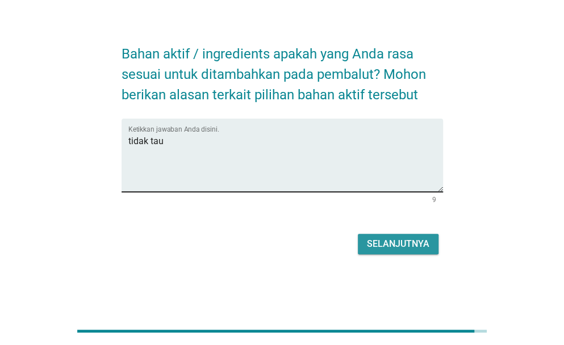
click at [358, 234] on button "Selanjutnya" at bounding box center [398, 244] width 81 height 20
